Goal: Task Accomplishment & Management: Manage account settings

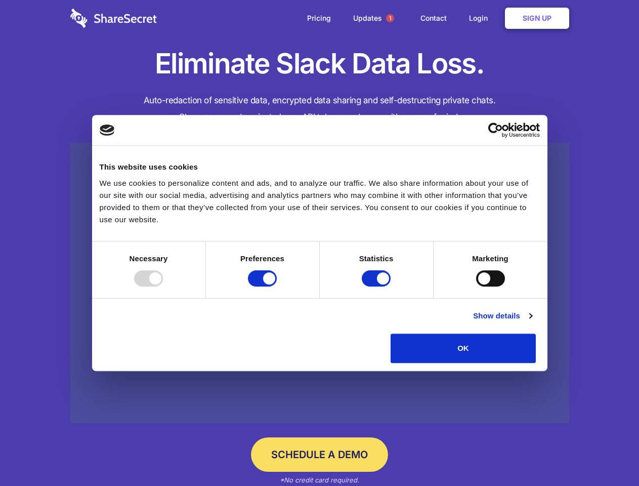
click at [163, 287] on div at bounding box center [148, 278] width 29 height 16
click at [277, 287] on input "Preferences" at bounding box center [262, 278] width 29 height 16
checkbox input "false"
click at [378, 287] on input "Statistics" at bounding box center [376, 278] width 29 height 16
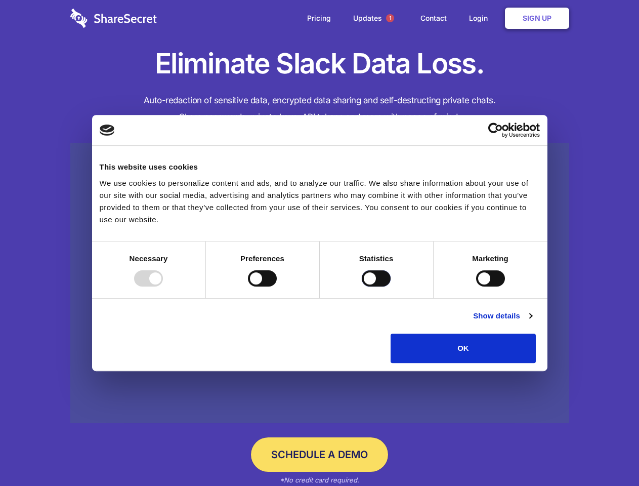
checkbox input "false"
click at [476, 287] on input "Marketing" at bounding box center [490, 278] width 29 height 16
checkbox input "true"
click at [532, 322] on link "Show details" at bounding box center [502, 316] width 59 height 12
